Goal: Find specific page/section: Find specific page/section

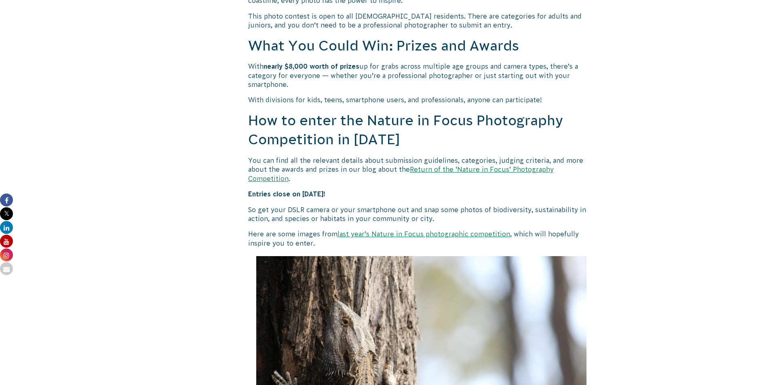
scroll to position [647, 0]
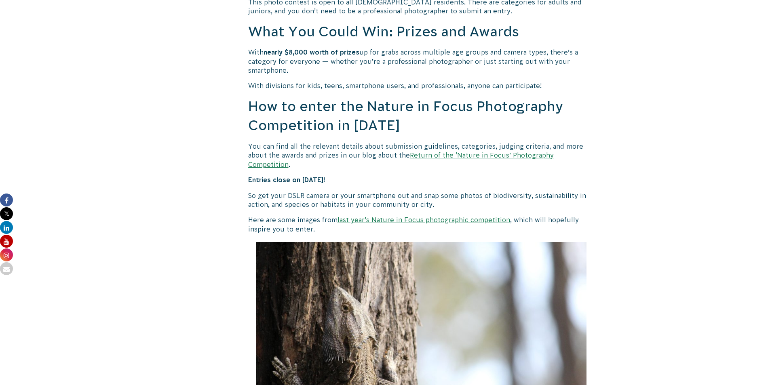
click at [434, 154] on link "Return of the ‘Nature in Focus’ Photography Competition" at bounding box center [401, 160] width 306 height 16
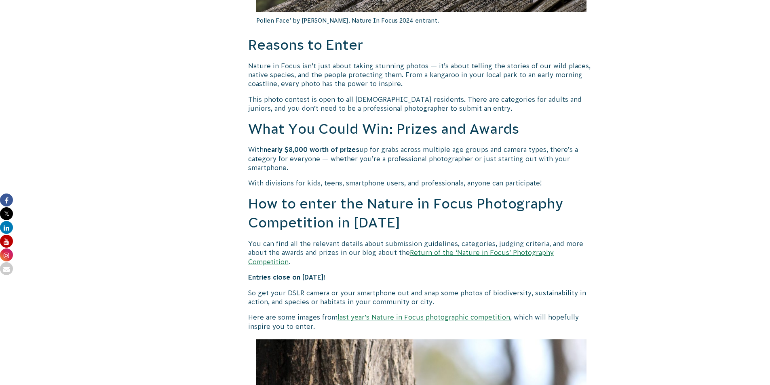
scroll to position [687, 0]
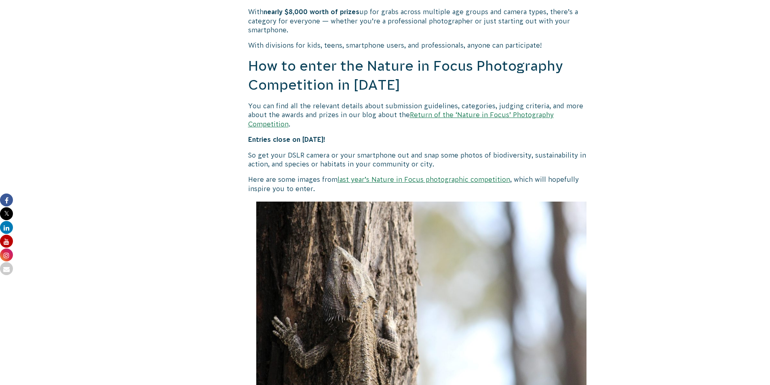
click at [446, 118] on link "Return of the ‘Nature in Focus’ Photography Competition" at bounding box center [401, 119] width 306 height 16
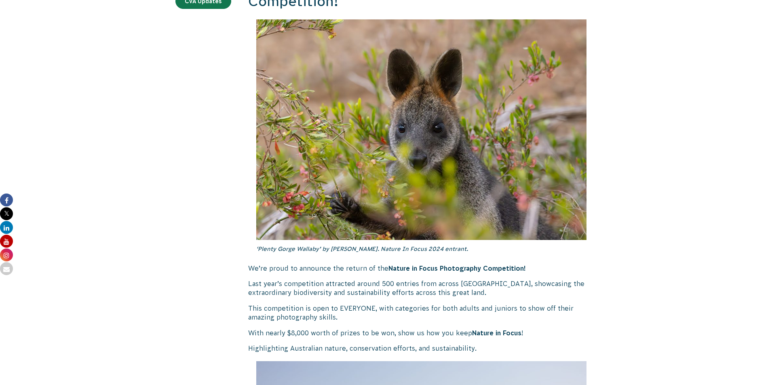
scroll to position [243, 0]
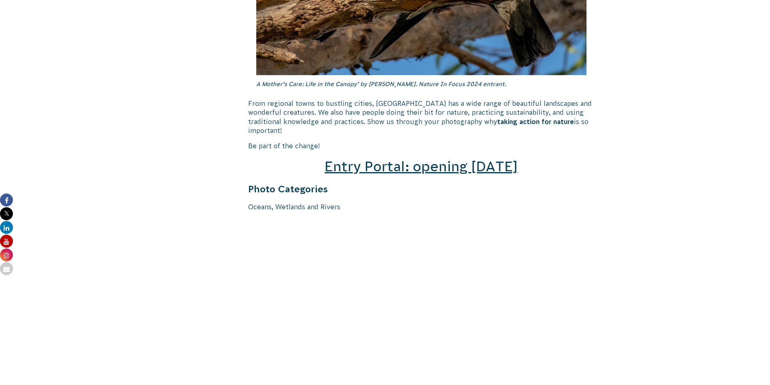
scroll to position [1173, 0]
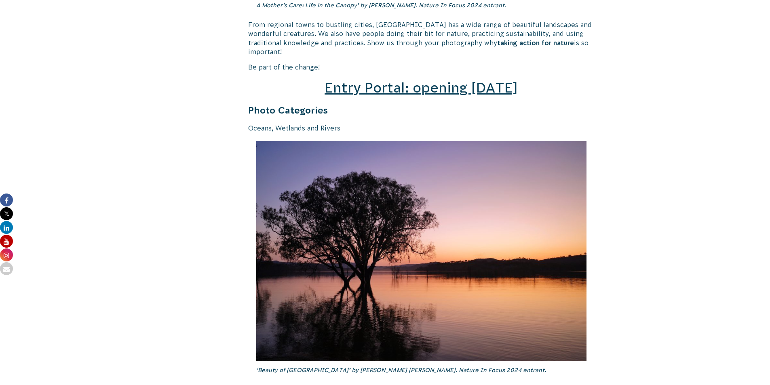
click at [385, 86] on span "Entry Portal: opening [DATE]" at bounding box center [421, 87] width 193 height 15
